Goal: Task Accomplishment & Management: Manage account settings

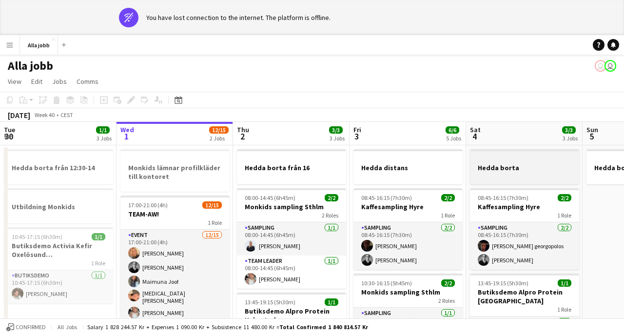
scroll to position [0, 360]
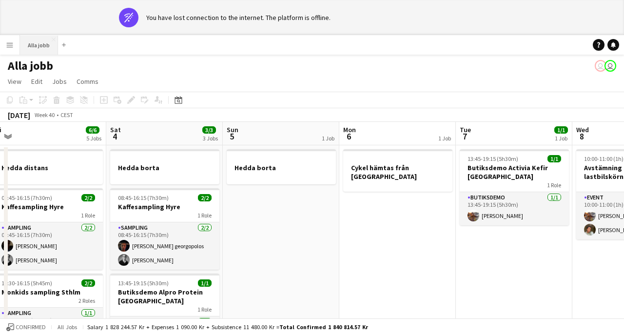
click at [48, 44] on button "Alla jobb Close" at bounding box center [39, 45] width 38 height 19
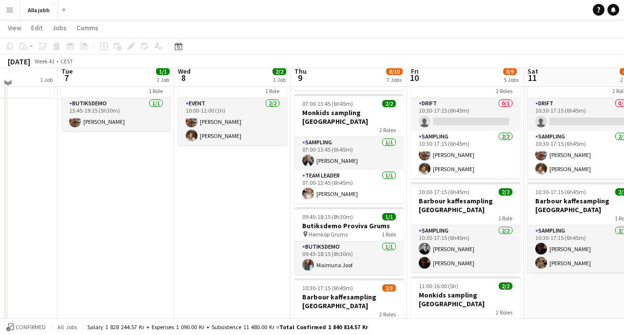
scroll to position [63, 0]
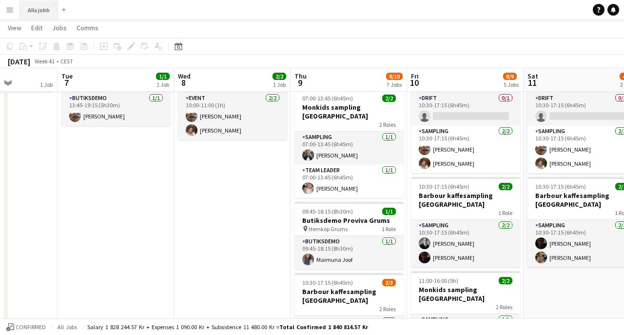
click at [47, 13] on button "Alla jobb Close" at bounding box center [39, 9] width 38 height 19
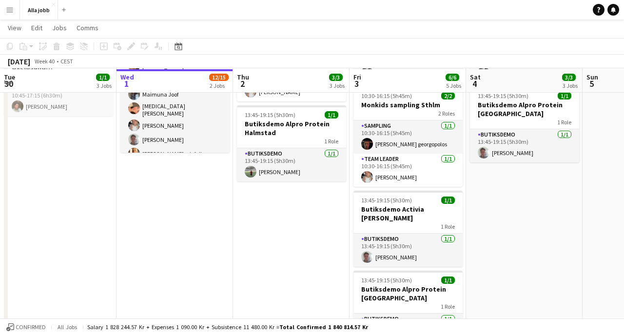
scroll to position [153, 0]
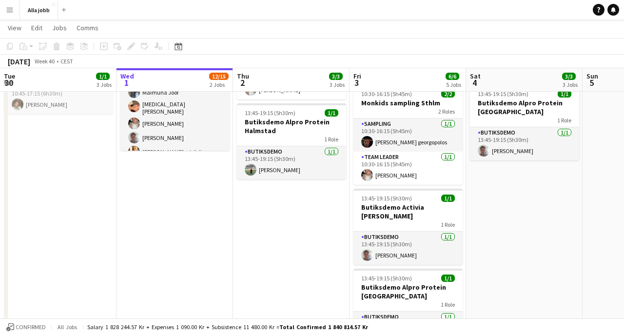
click at [218, 198] on app-date-cell "Monkids lämnar profilkläder till kontoret 17:00-21:00 (4h) 12/15 TEAM-AW! 1 Rol…" at bounding box center [174, 166] width 116 height 420
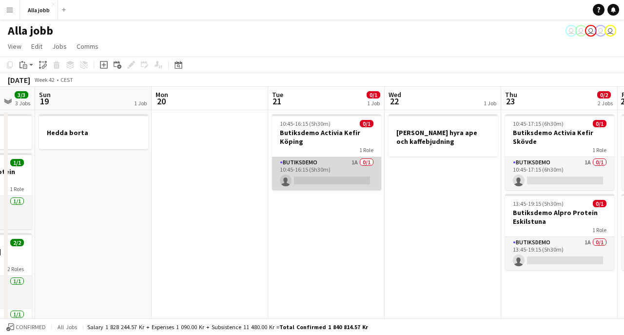
scroll to position [0, 309]
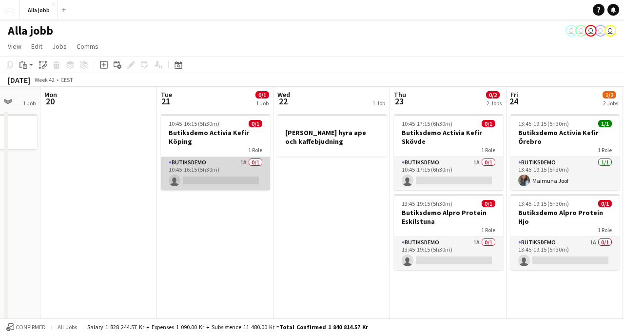
click at [232, 174] on app-card-role "Butiksdemo 1A 0/1 10:45-16:15 (5h30m) single-neutral-actions" at bounding box center [215, 173] width 109 height 33
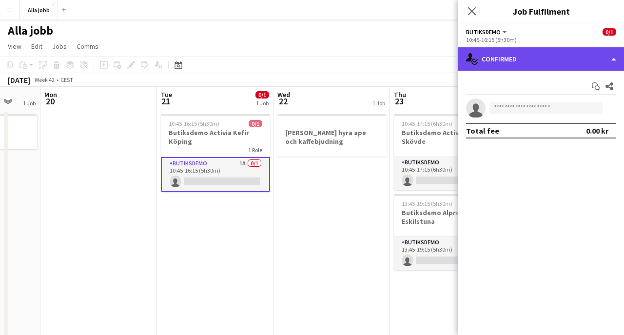
click at [546, 53] on div "single-neutral-actions-check-2 Confirmed" at bounding box center [541, 58] width 166 height 23
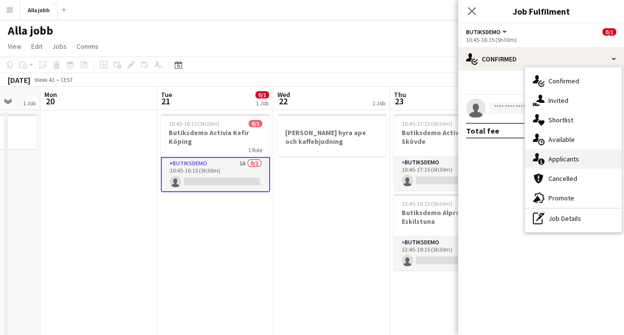
click at [548, 158] on div "single-neutral-actions-information Applicants" at bounding box center [573, 158] width 97 height 19
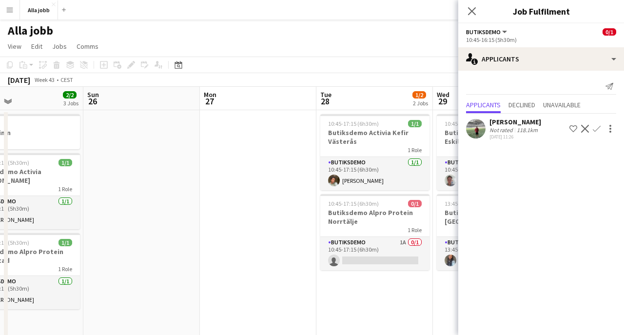
scroll to position [0, 279]
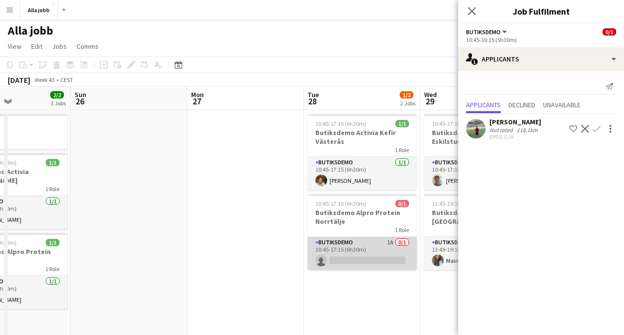
click at [346, 243] on app-card-role "Butiksdemo 1A 0/1 10:45-17:15 (6h30m) single-neutral-actions" at bounding box center [362, 253] width 109 height 33
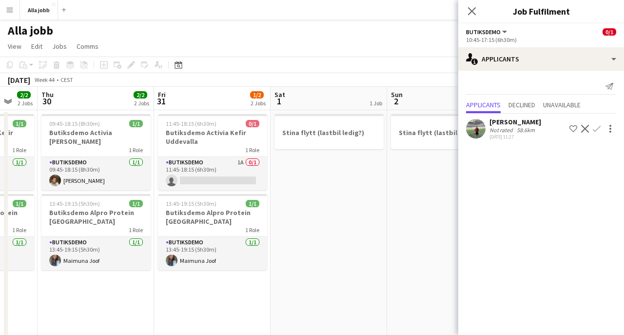
scroll to position [0, 312]
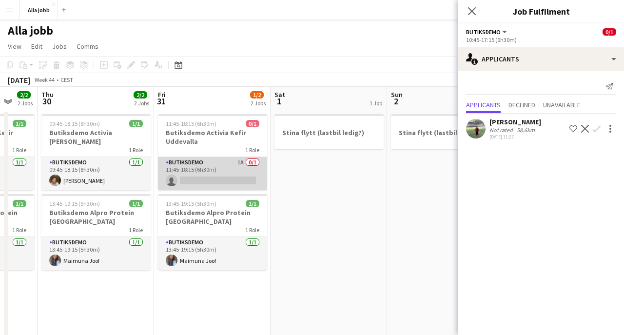
click at [240, 173] on app-card-role "Butiksdemo 1A 0/1 11:45-18:15 (6h30m) single-neutral-actions" at bounding box center [212, 173] width 109 height 33
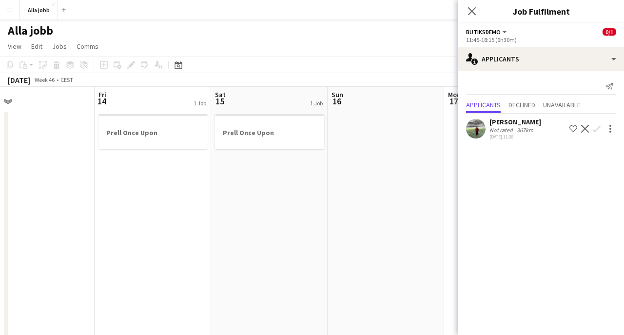
scroll to position [0, 372]
click at [45, 12] on button "Alla jobb Close" at bounding box center [39, 9] width 38 height 19
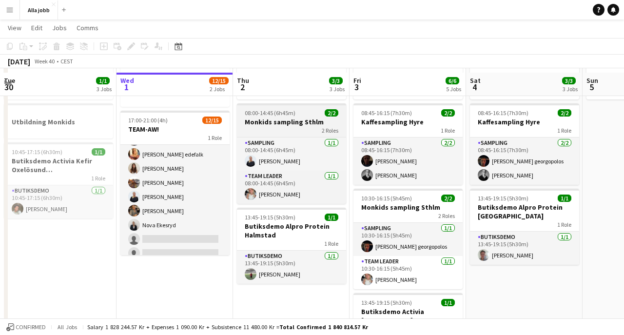
scroll to position [53, 0]
